Goal: Task Accomplishment & Management: Manage account settings

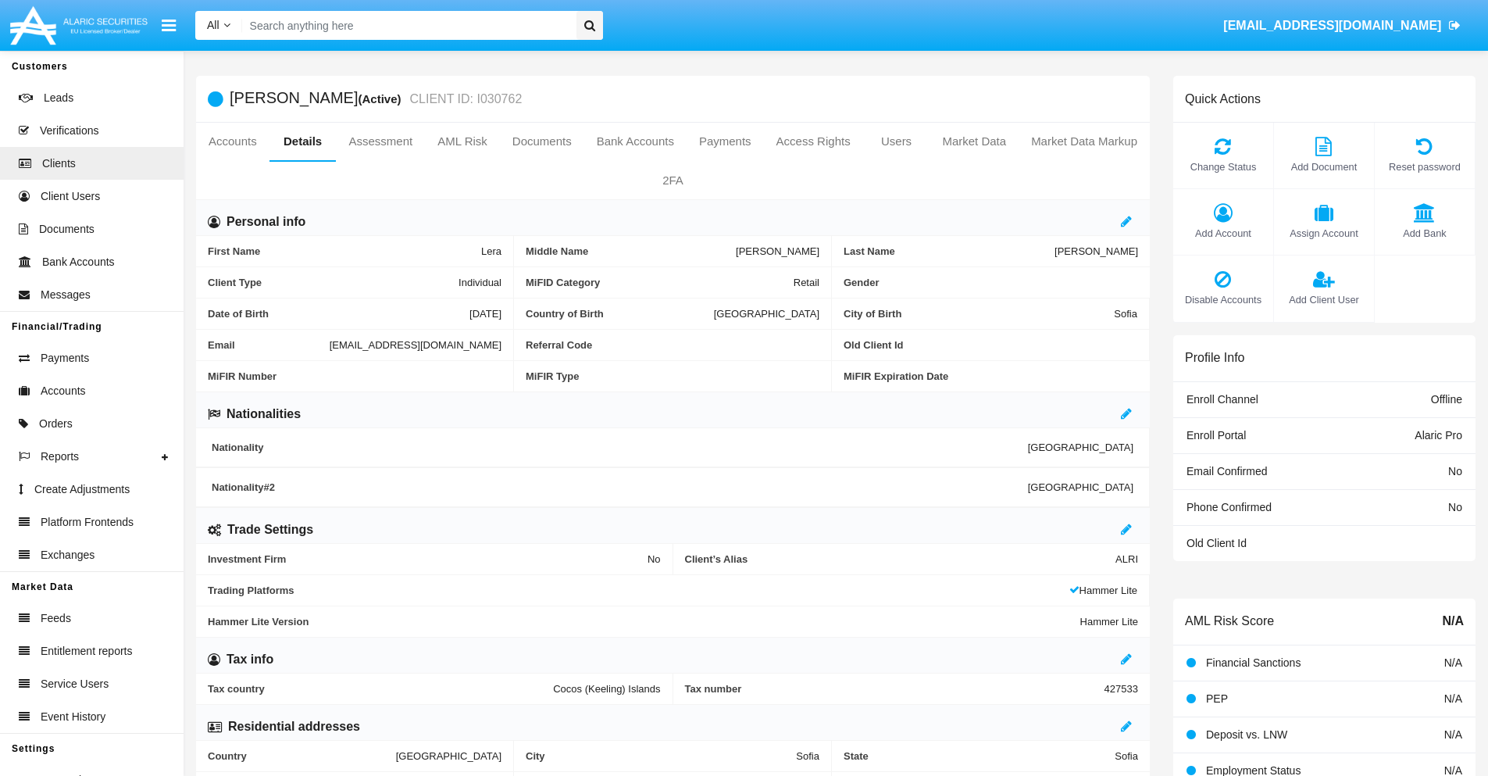
click at [1323, 299] on span "Add Client User" at bounding box center [1324, 299] width 84 height 15
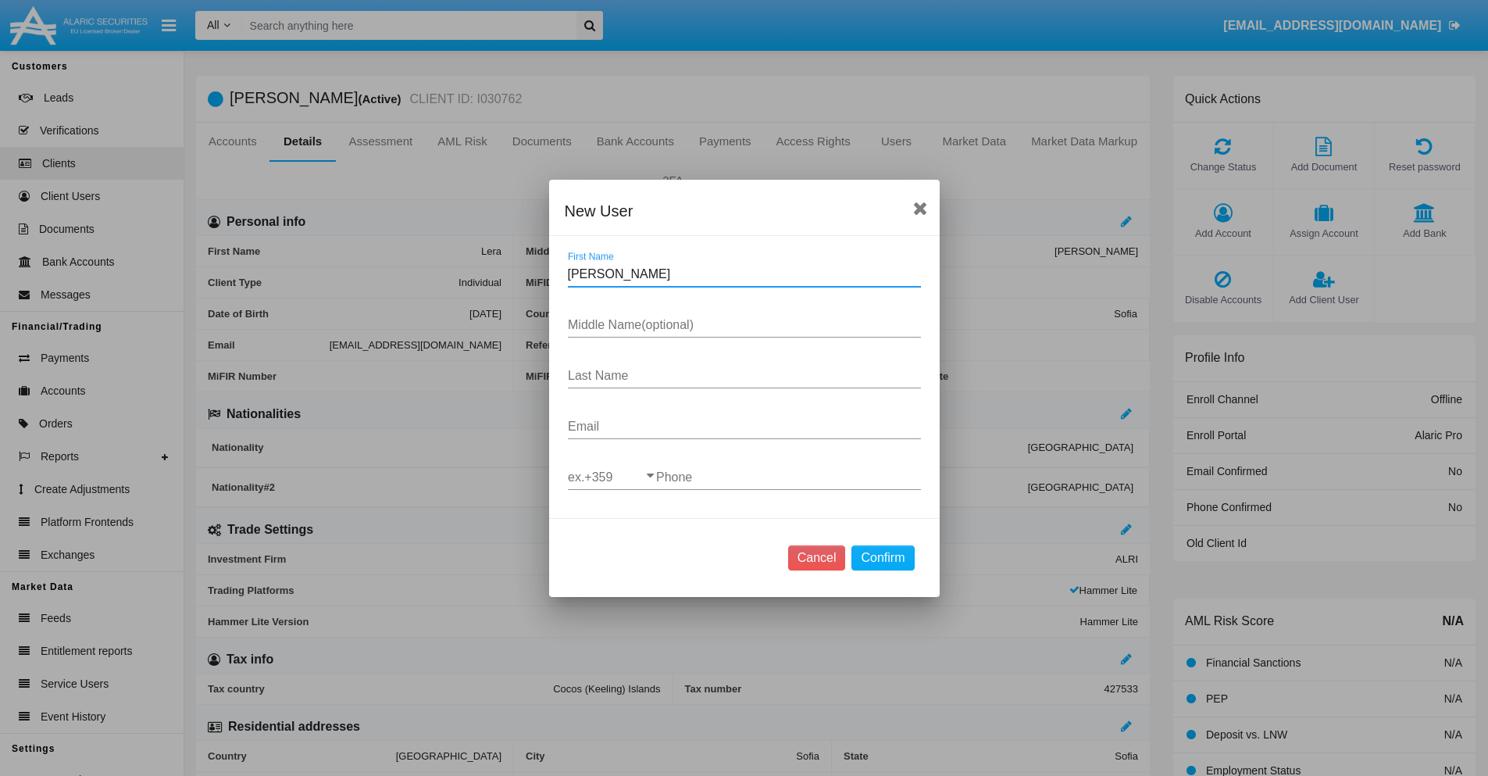
type input "Caryl"
type input "Ernie"
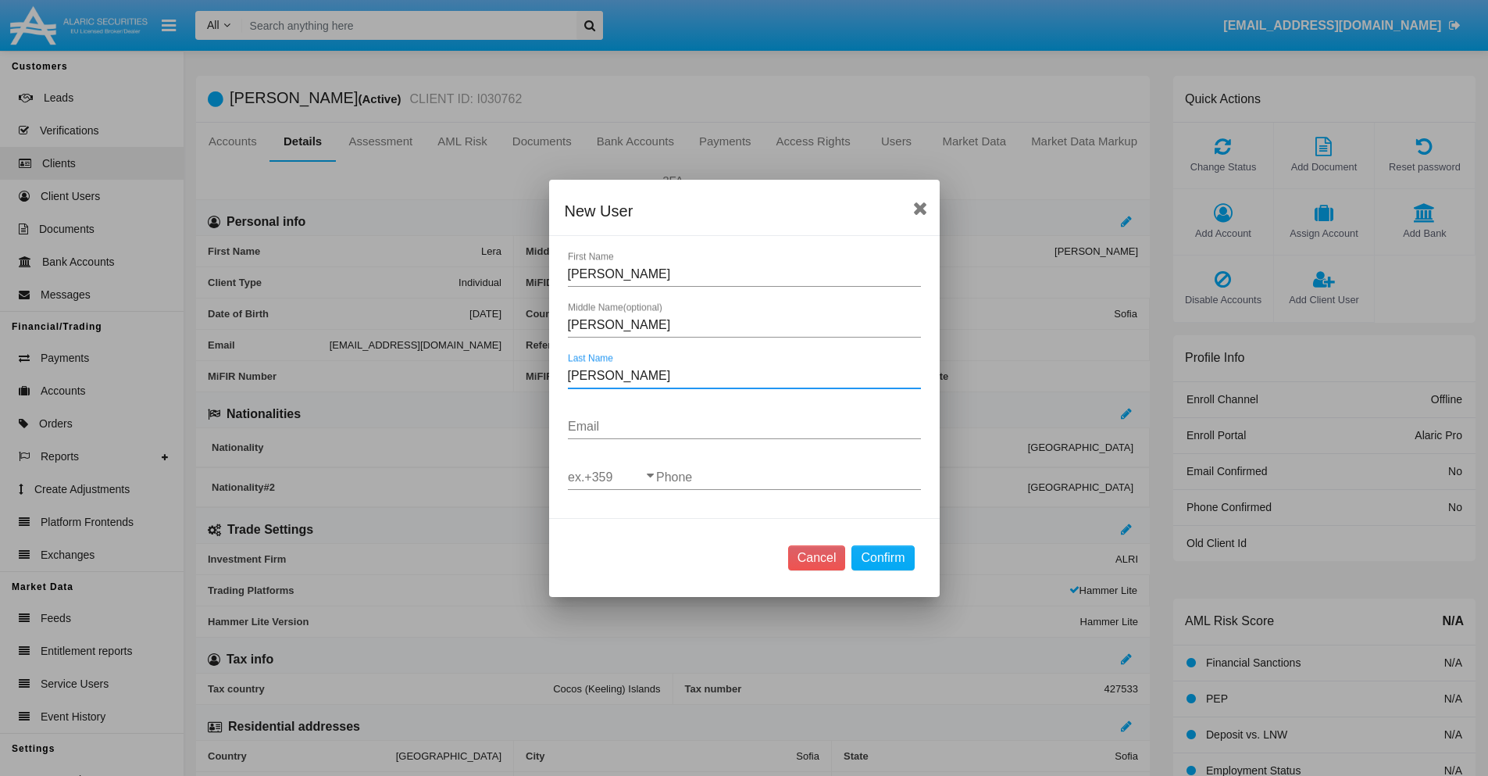
type input "Schumm"
type input "g1d_lywnq@j4-ml1.ph"
click at [612, 477] on input "ex.+359" at bounding box center [612, 477] width 88 height 14
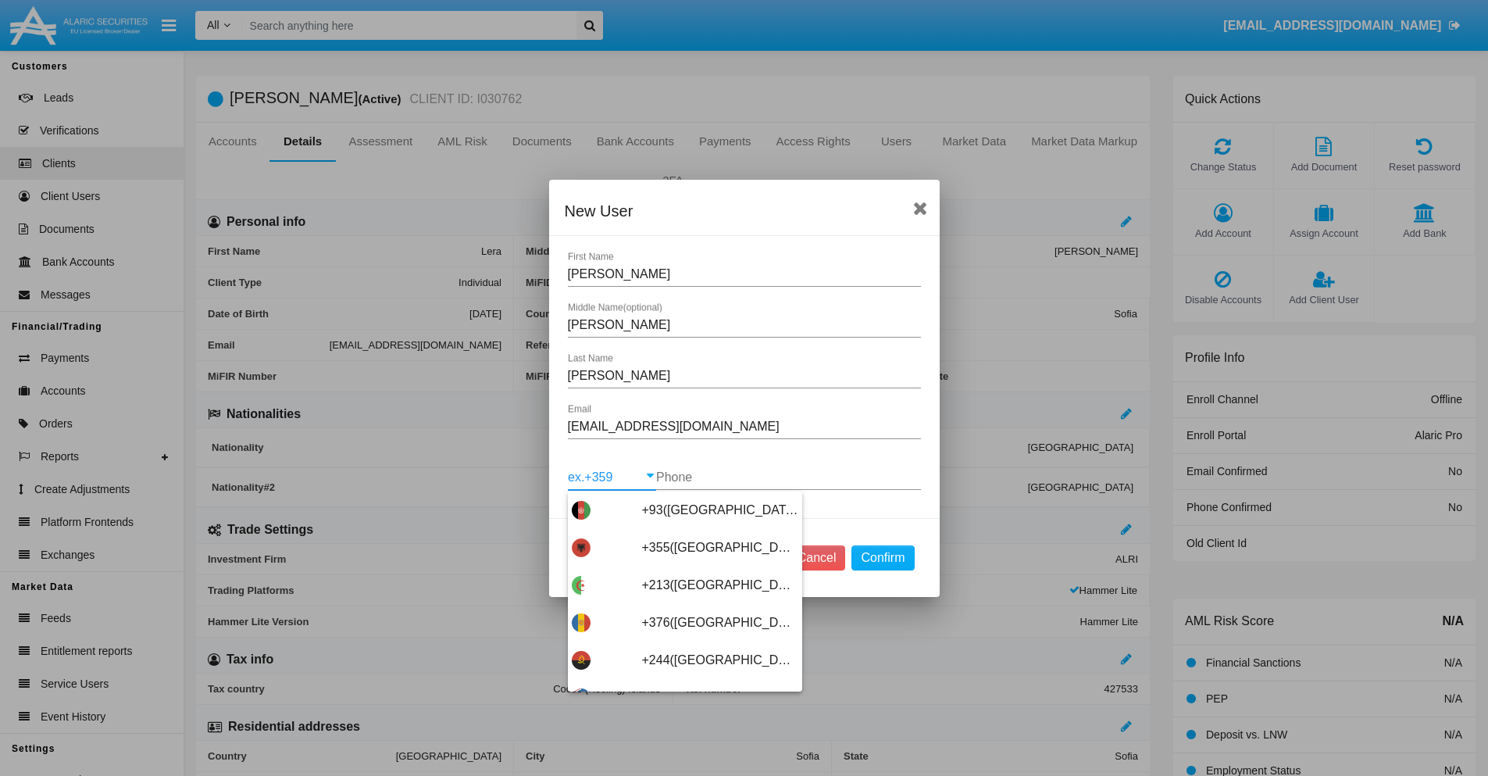
scroll to position [8312, 0]
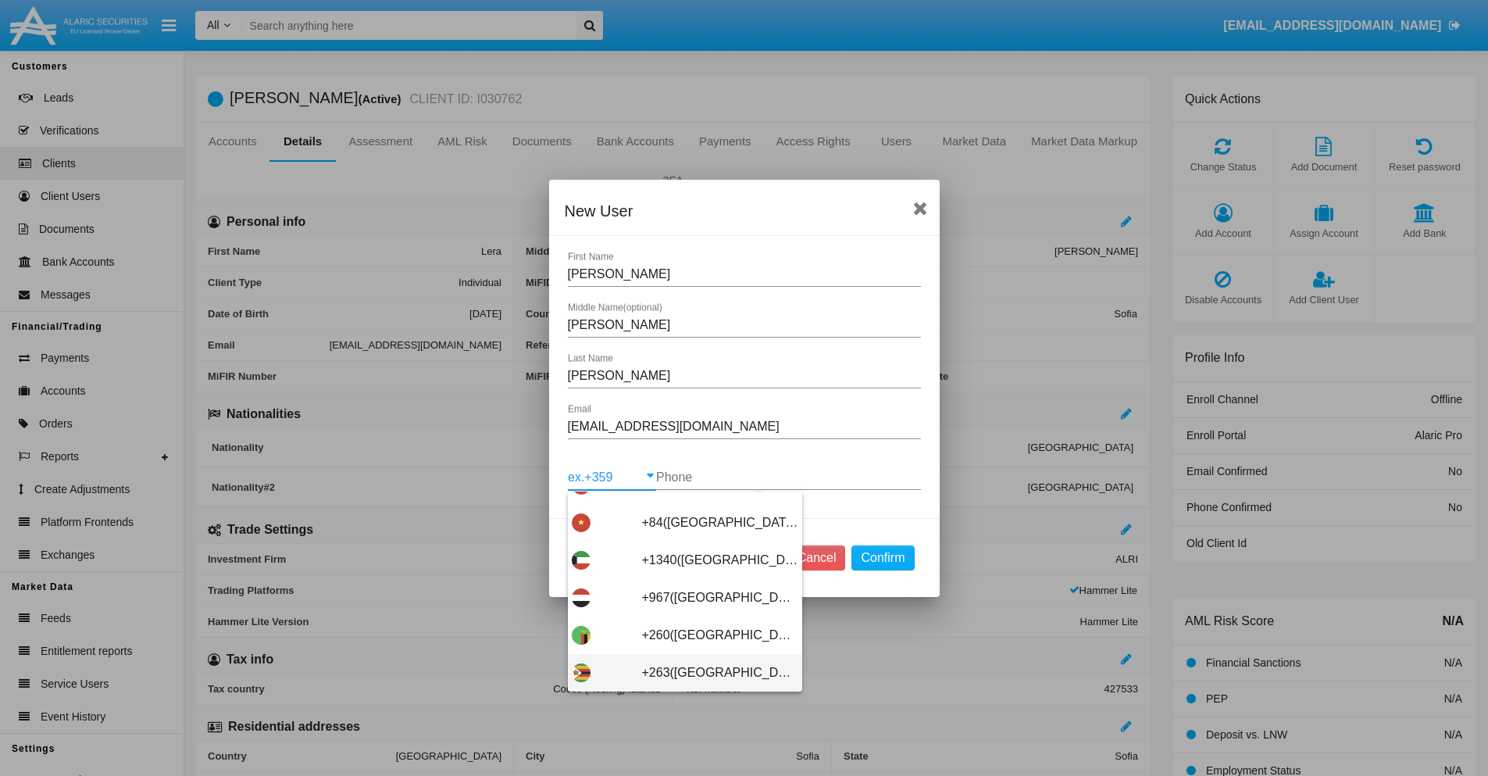
click at [679, 672] on span "+263(Zimbabwe)" at bounding box center [720, 672] width 156 height 37
type input "+263(Zimbabwe)"
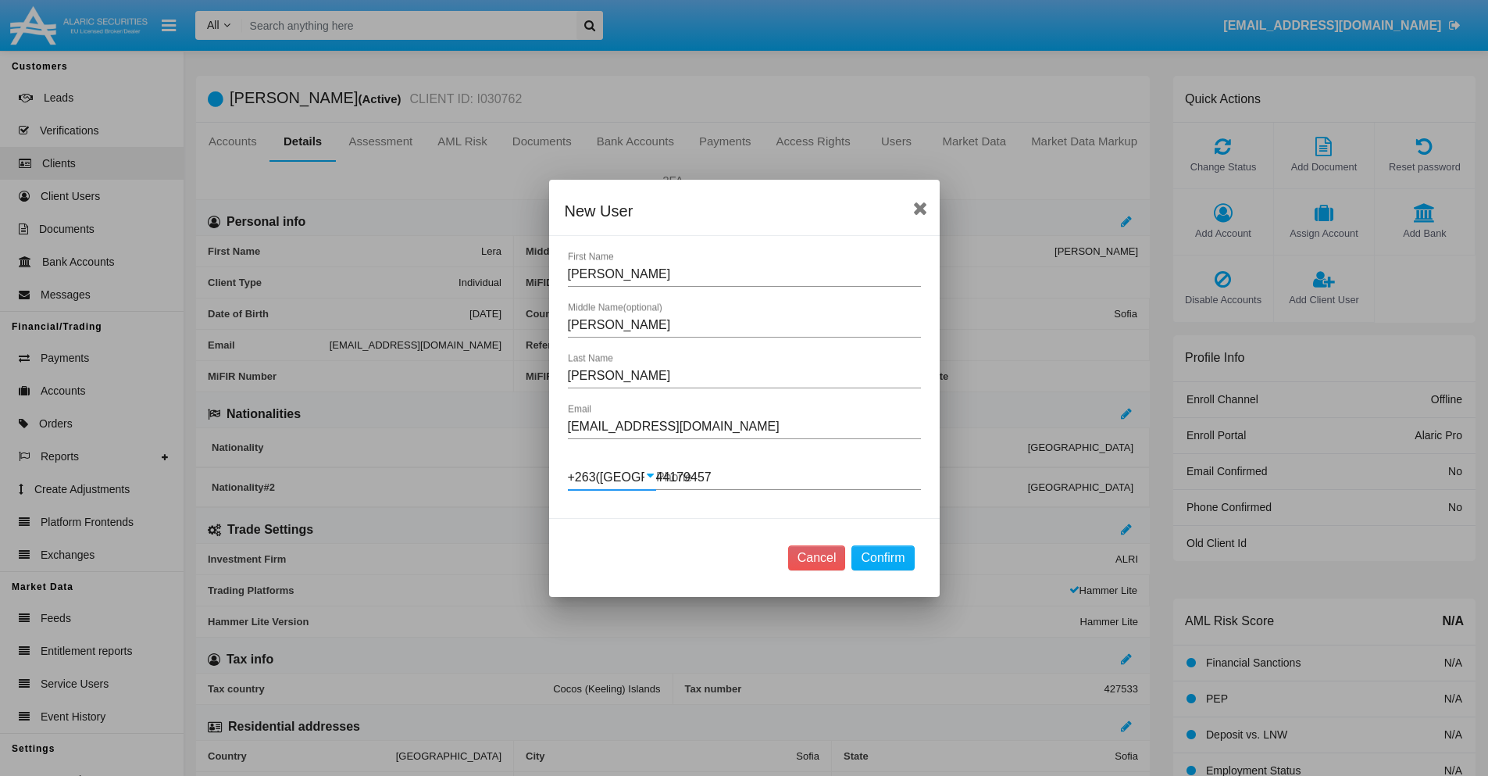
type input "441794576"
click at [883, 557] on button "Confirm" at bounding box center [882, 557] width 62 height 25
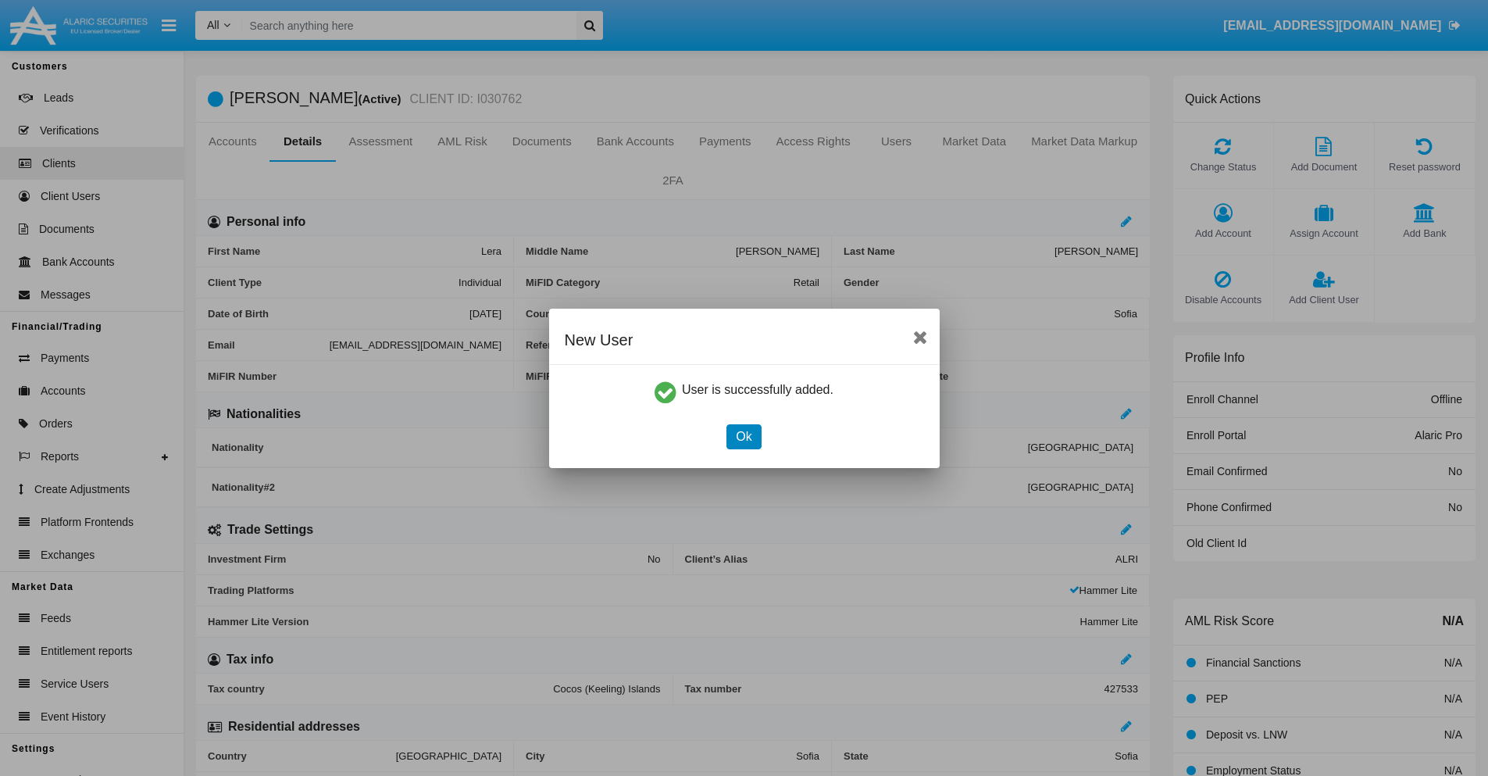
click at [744, 436] on button "Ok" at bounding box center [743, 436] width 34 height 25
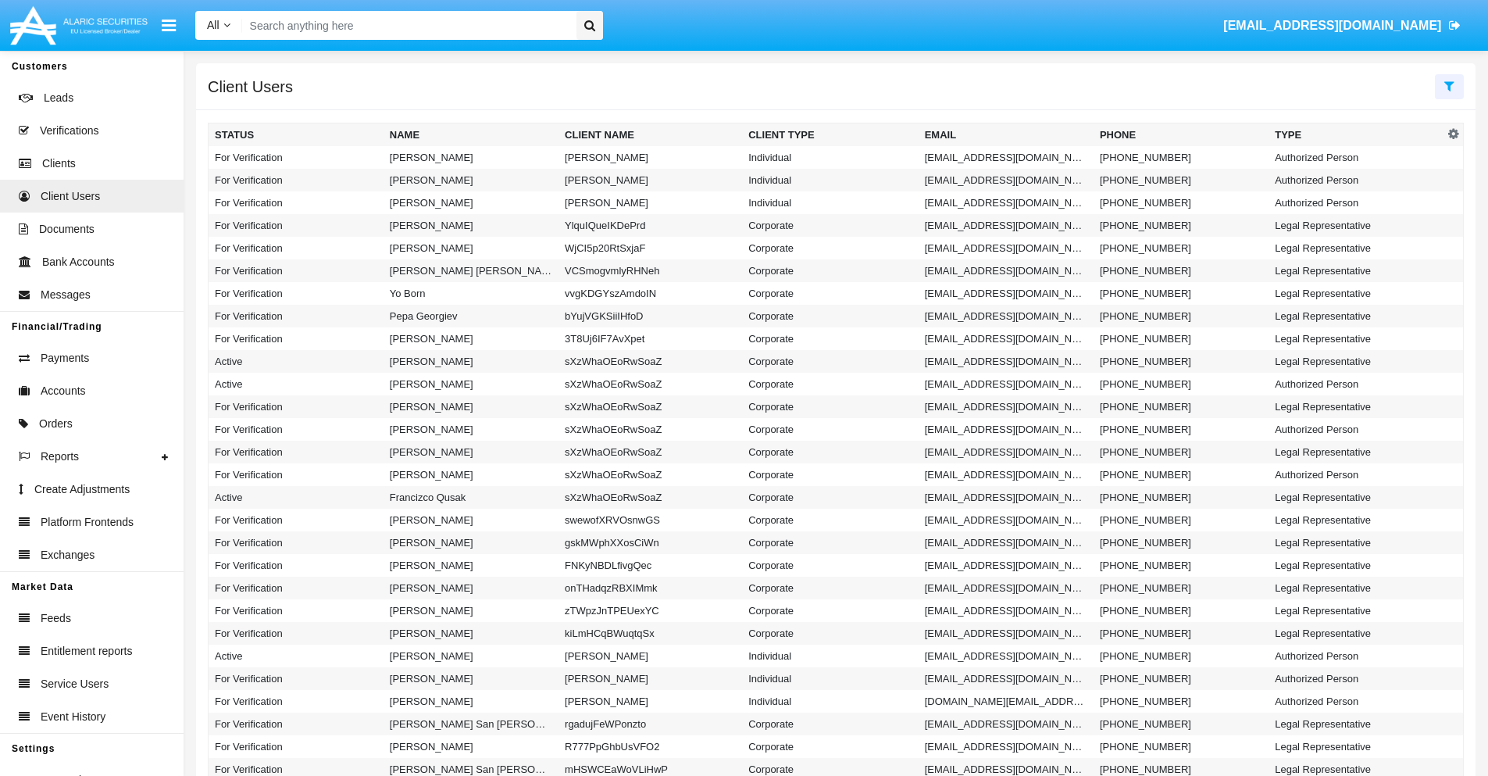
click at [1449, 85] on icon at bounding box center [1449, 86] width 10 height 12
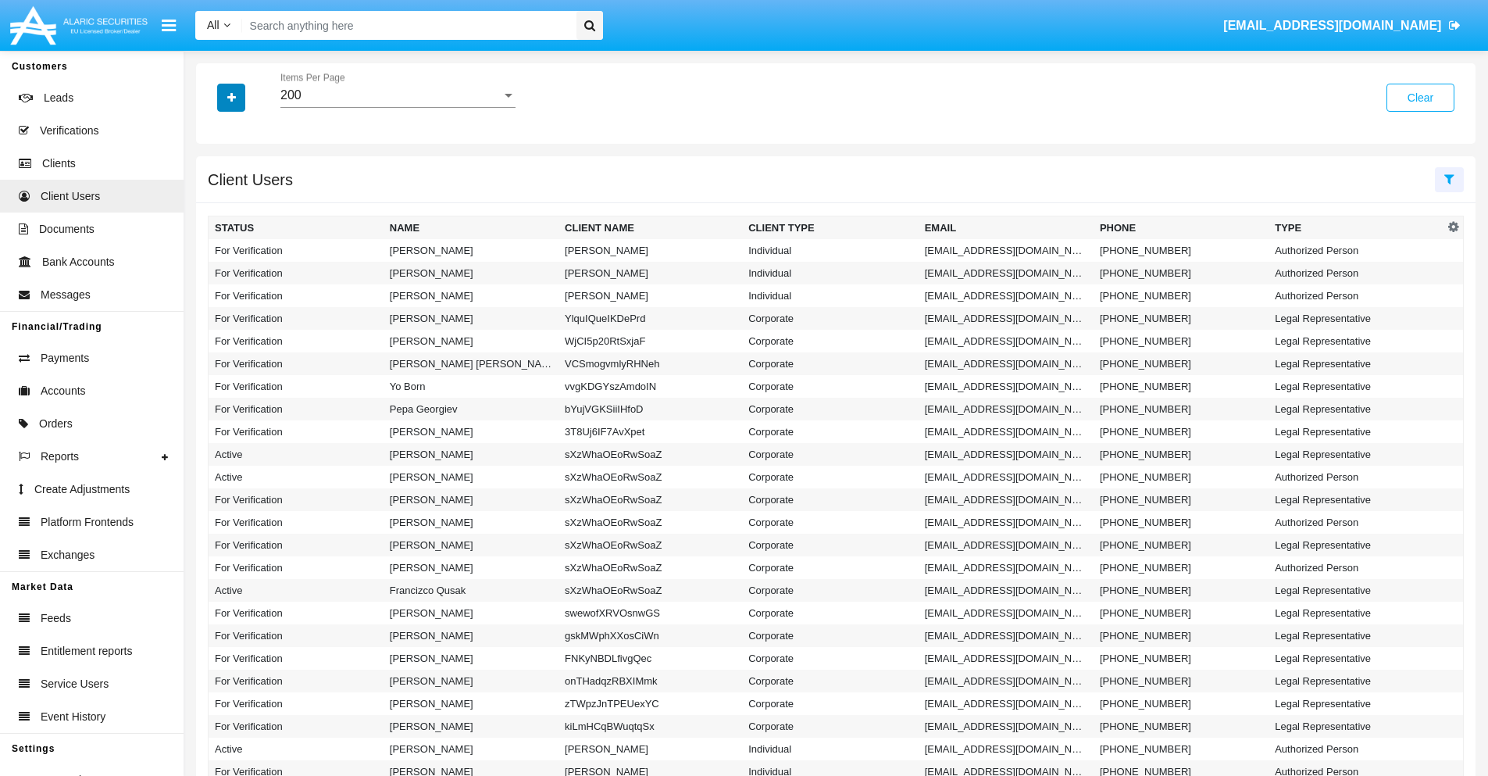
click at [231, 97] on icon "button" at bounding box center [231, 97] width 9 height 11
click at [243, 198] on span "Email" at bounding box center [242, 197] width 31 height 19
click at [215, 204] on input "Email" at bounding box center [214, 204] width 1 height 1
checkbox input "true"
click at [231, 97] on icon "button" at bounding box center [231, 97] width 9 height 11
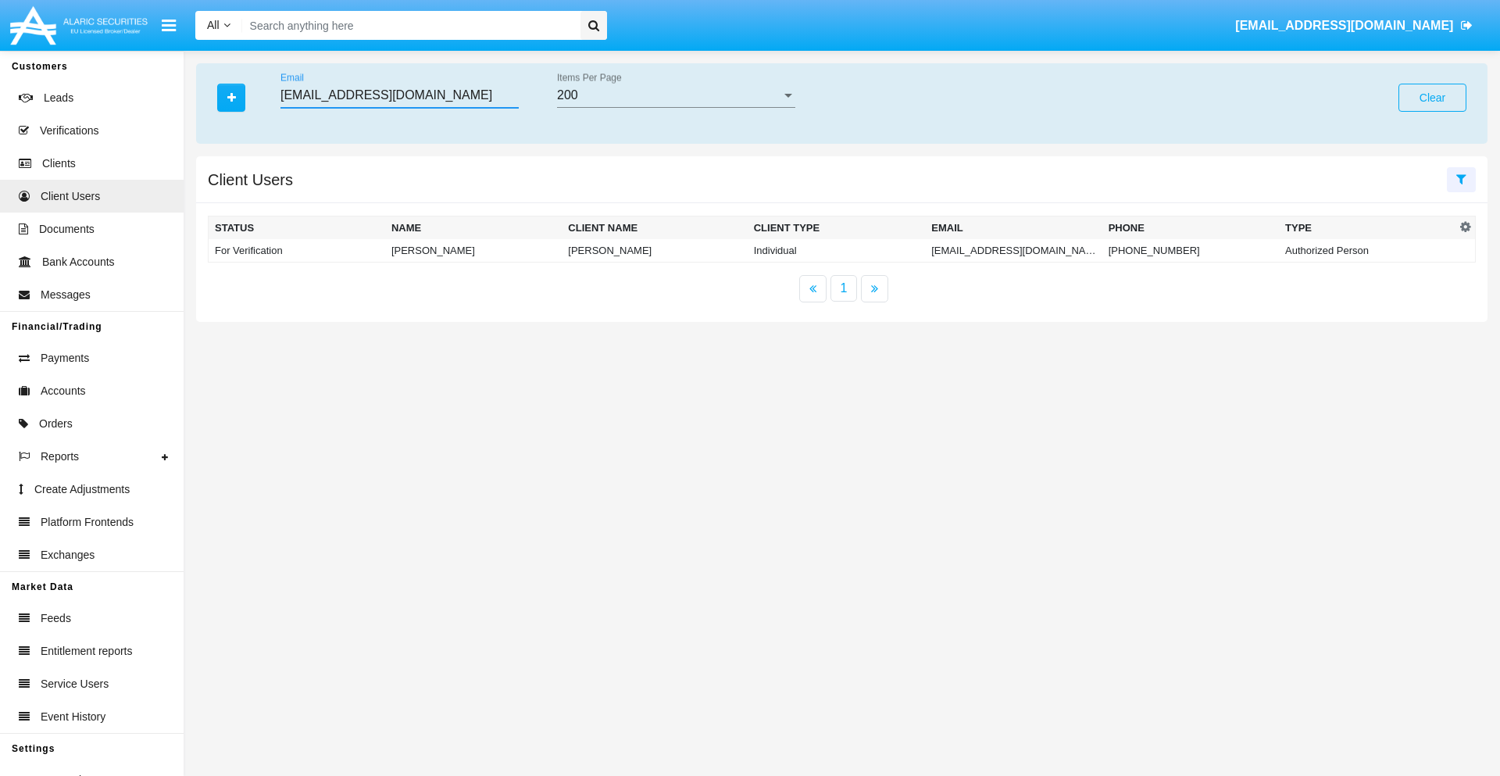
click at [399, 95] on input "ftbf7jmf@66cc.cn" at bounding box center [399, 95] width 238 height 14
type input "ftbf7jmf@66cc.cn"
click at [1008, 250] on td "ftbf7jmf@66cc.cn" at bounding box center [1013, 250] width 177 height 23
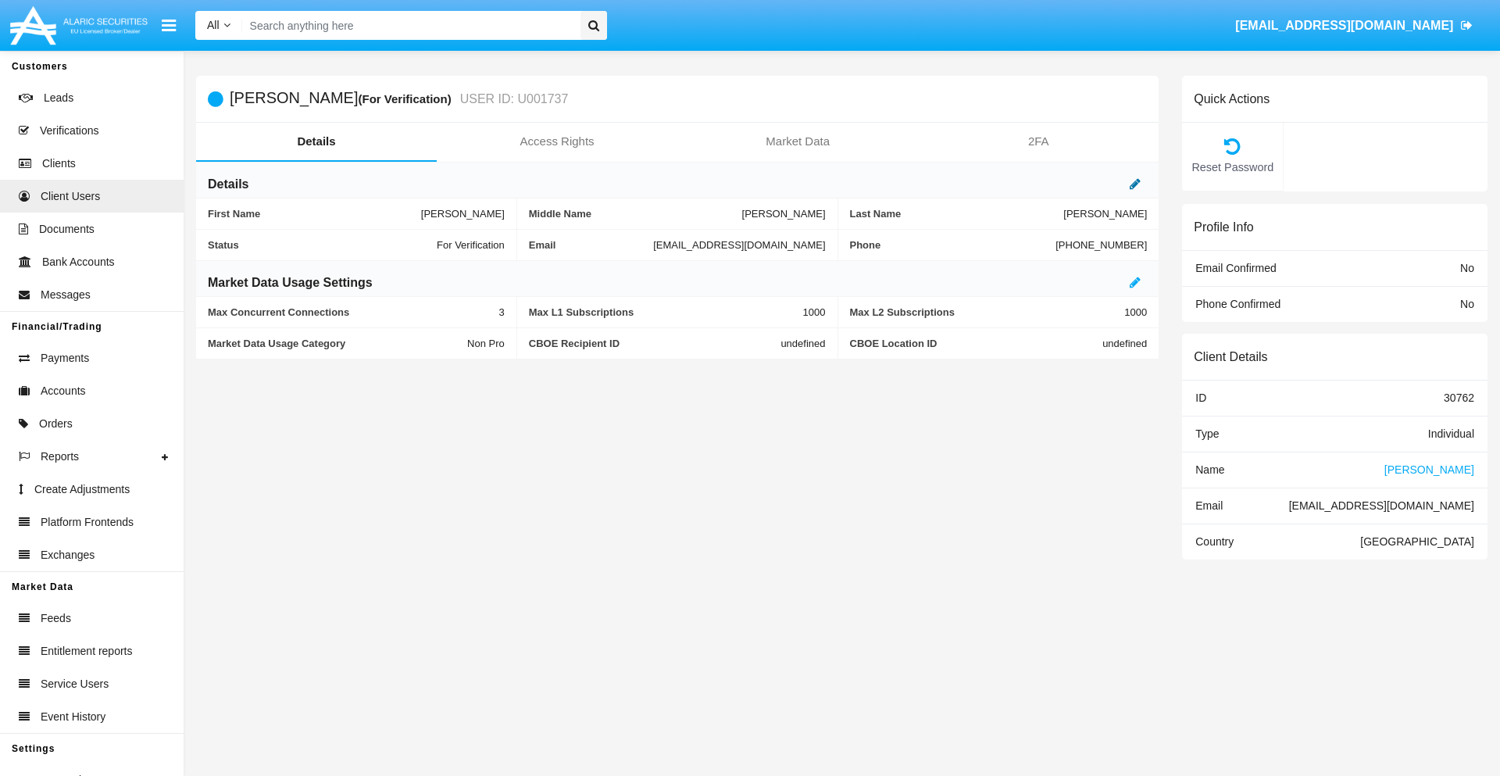
click at [1135, 184] on icon at bounding box center [1135, 183] width 11 height 12
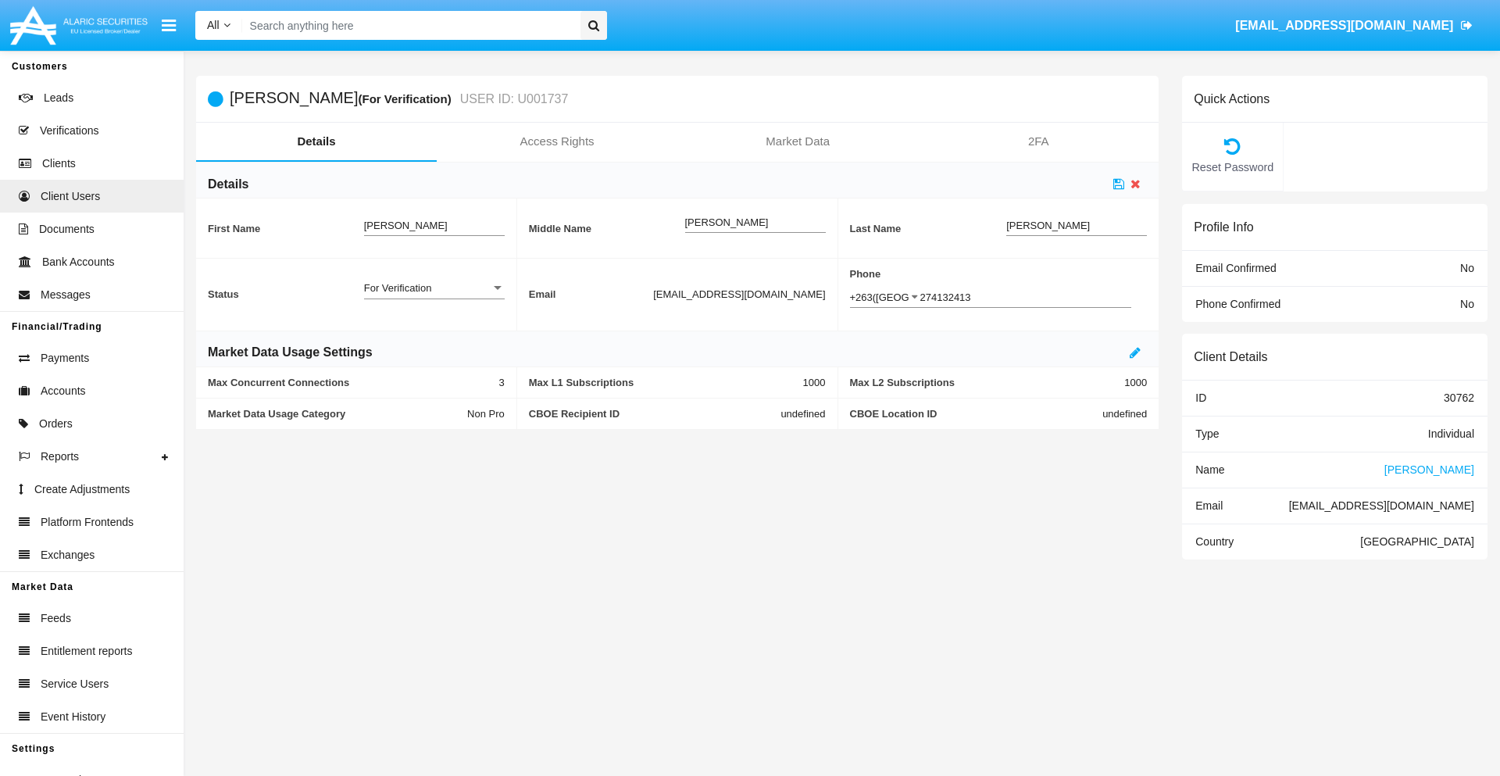
click at [434, 287] on div "For Verification" at bounding box center [427, 287] width 127 height 13
click at [434, 327] on span "Verified" at bounding box center [434, 327] width 141 height 30
click at [1119, 184] on icon at bounding box center [1118, 183] width 11 height 12
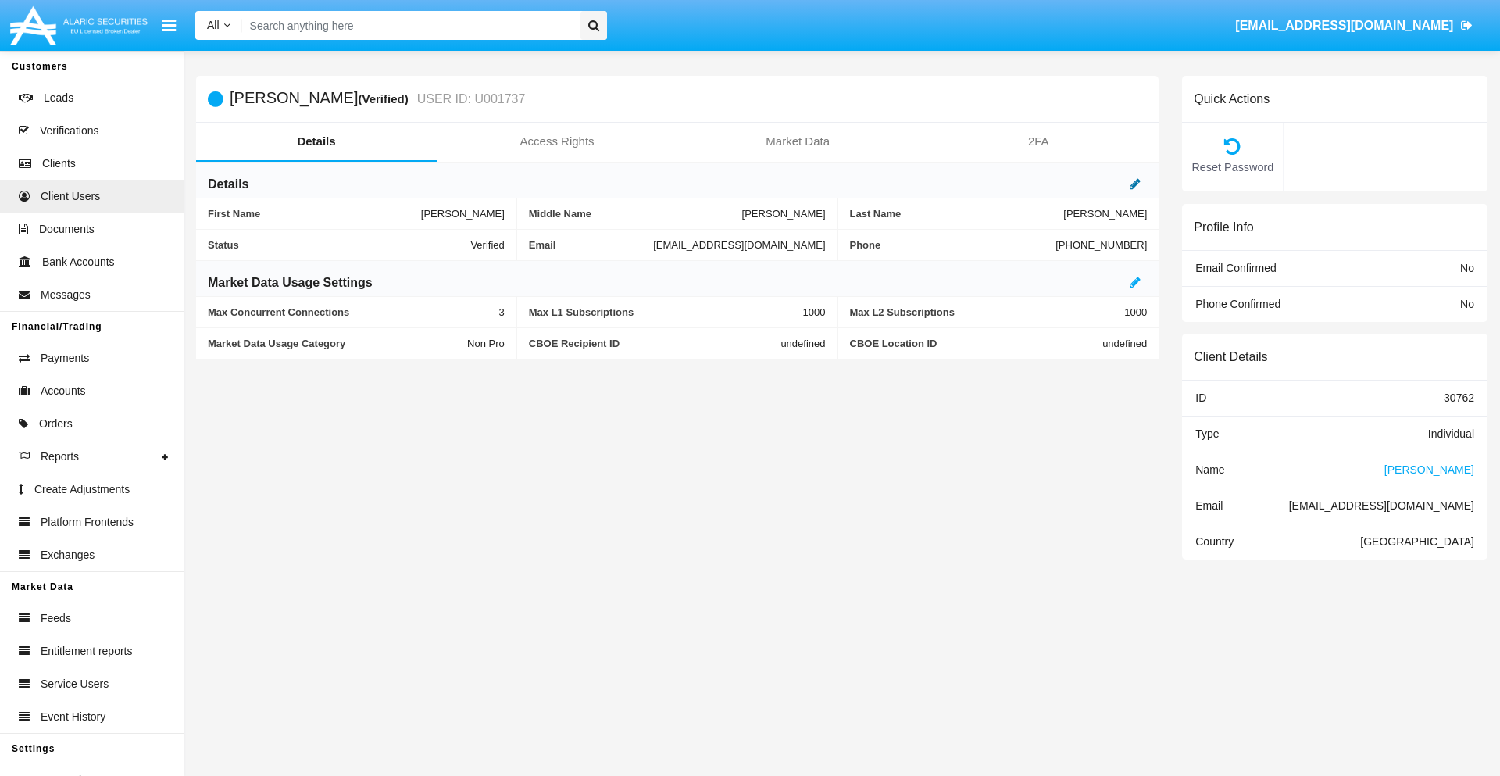
click at [1135, 184] on icon at bounding box center [1135, 183] width 11 height 12
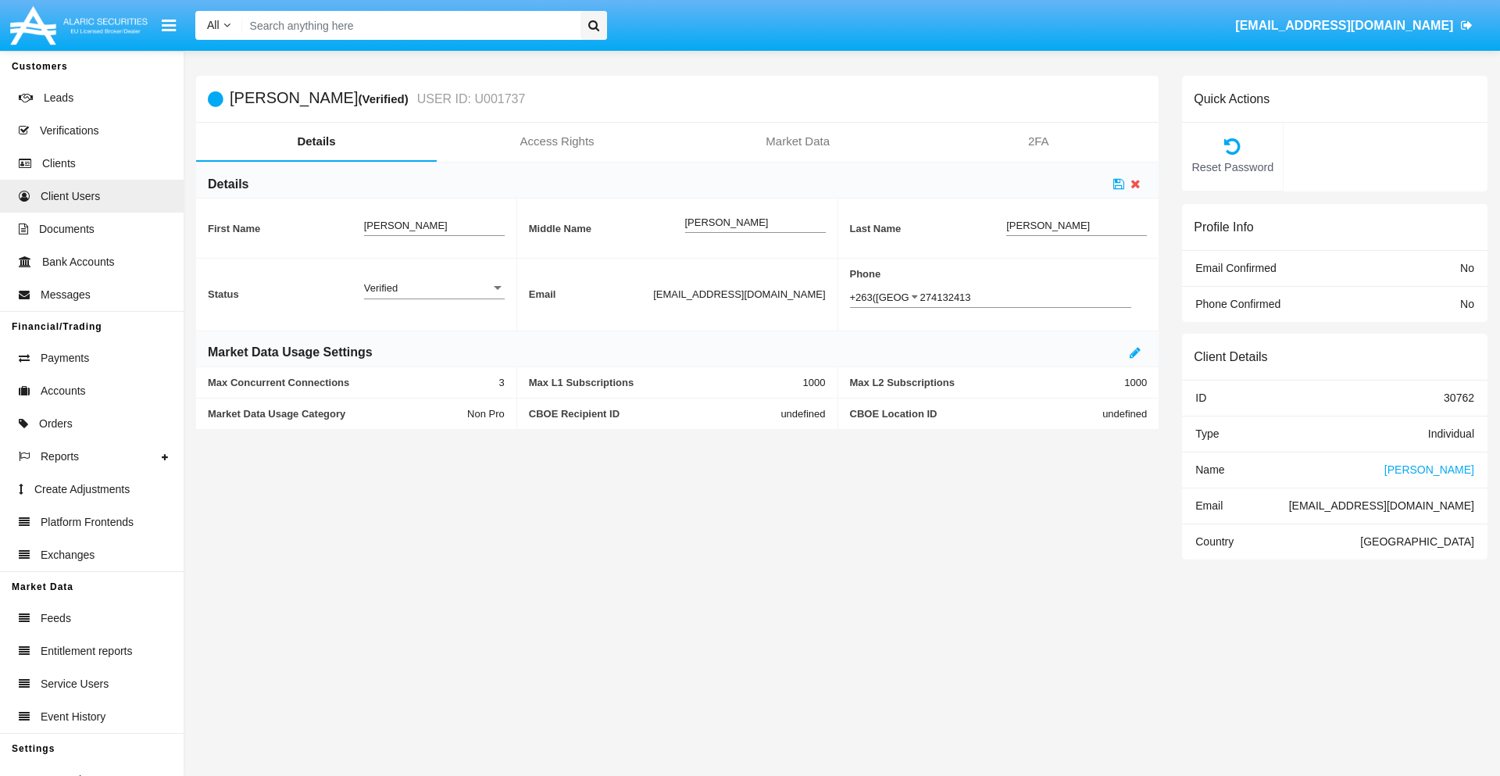
click at [434, 287] on div "Verified" at bounding box center [427, 287] width 127 height 13
click at [434, 296] on span "Active" at bounding box center [434, 296] width 141 height 30
click at [1119, 184] on icon at bounding box center [1118, 183] width 11 height 12
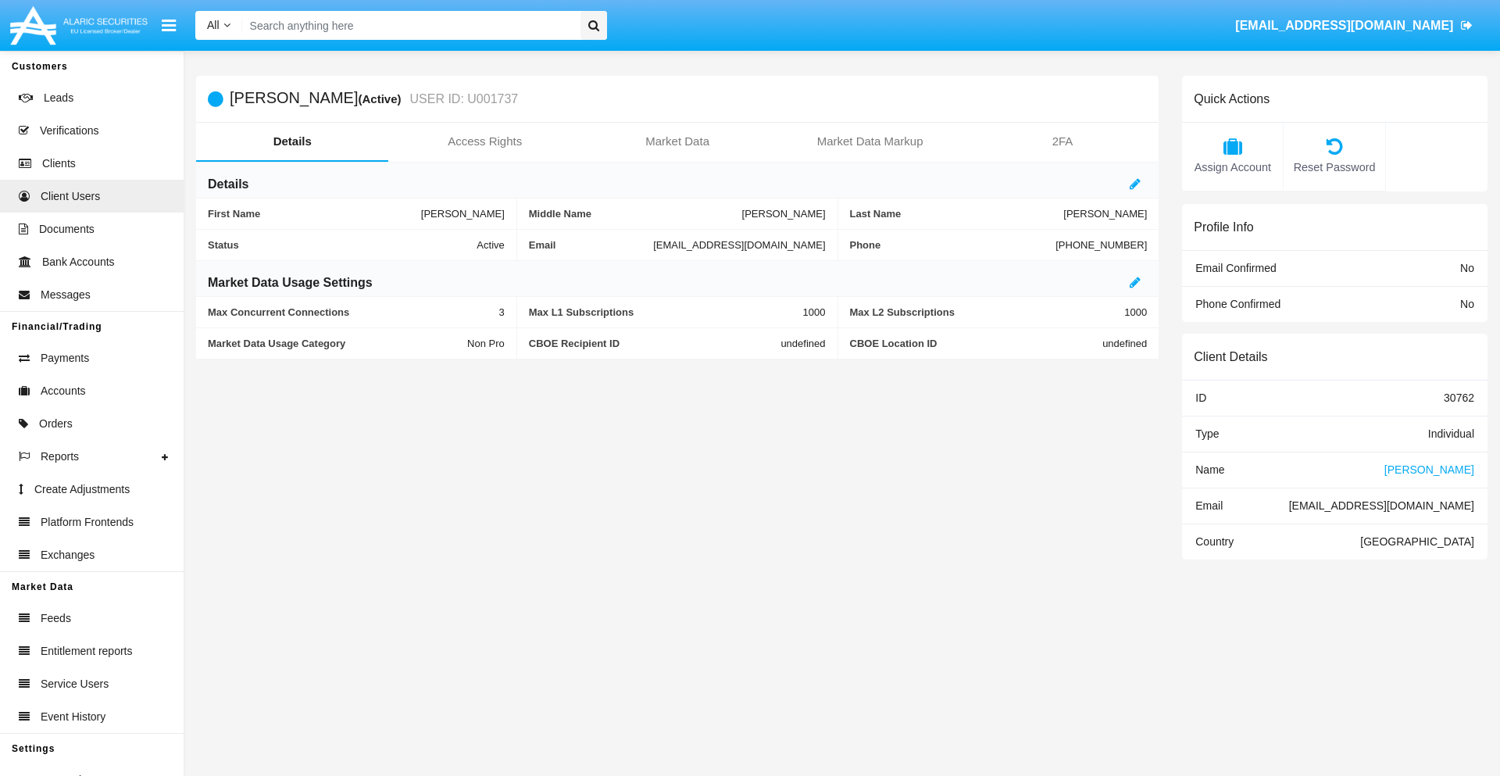
click at [1209, 469] on span "Name" at bounding box center [1209, 469] width 29 height 12
